Goal: Task Accomplishment & Management: Use online tool/utility

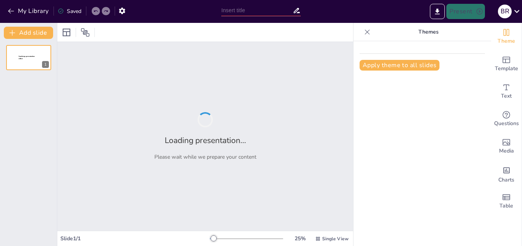
type input "Tetrahymena: Un parasito complejo"
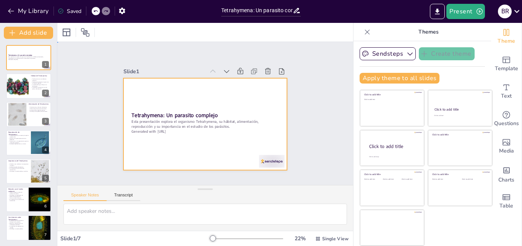
click at [275, 144] on div at bounding box center [202, 103] width 179 height 124
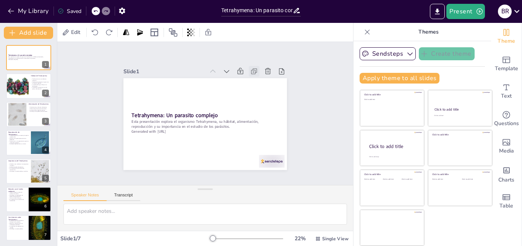
click at [165, 157] on icon at bounding box center [161, 161] width 8 height 8
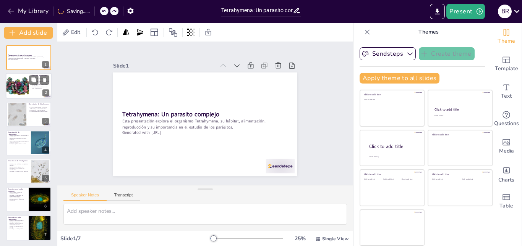
click at [16, 77] on div at bounding box center [17, 86] width 46 height 26
type textarea "El hábitat de Tetrahymena es esencial para su supervivencia y reproducción. Al …"
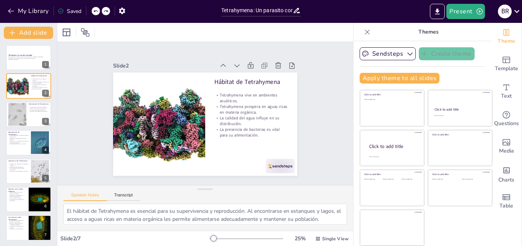
scroll to position [1, 0]
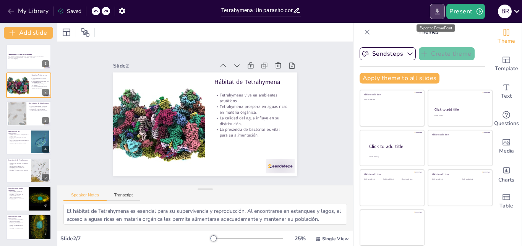
click at [439, 13] on icon "Export to PowerPoint" at bounding box center [437, 12] width 8 height 8
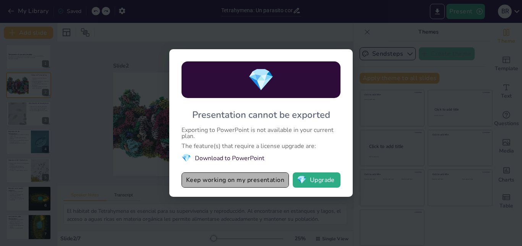
click at [262, 183] on button "Keep working on my presentation" at bounding box center [234, 180] width 107 height 15
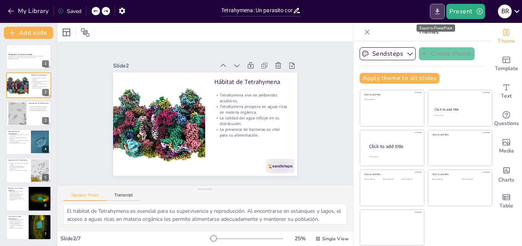
click at [438, 10] on icon "Export to PowerPoint" at bounding box center [437, 11] width 5 height 6
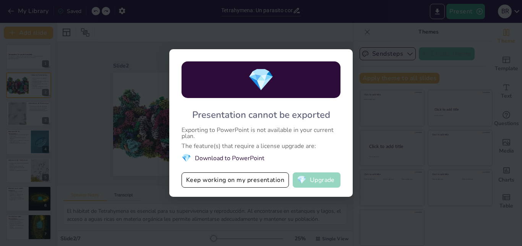
click at [318, 181] on button "💎 Upgrade" at bounding box center [317, 180] width 48 height 15
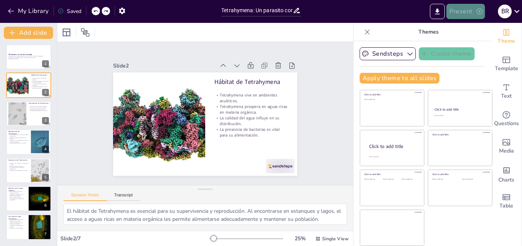
click at [479, 10] on icon "button" at bounding box center [480, 12] width 8 height 8
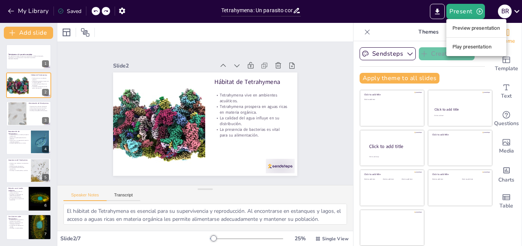
click at [471, 32] on li "Preview presentation" at bounding box center [476, 28] width 60 height 12
